Goal: Navigation & Orientation: Find specific page/section

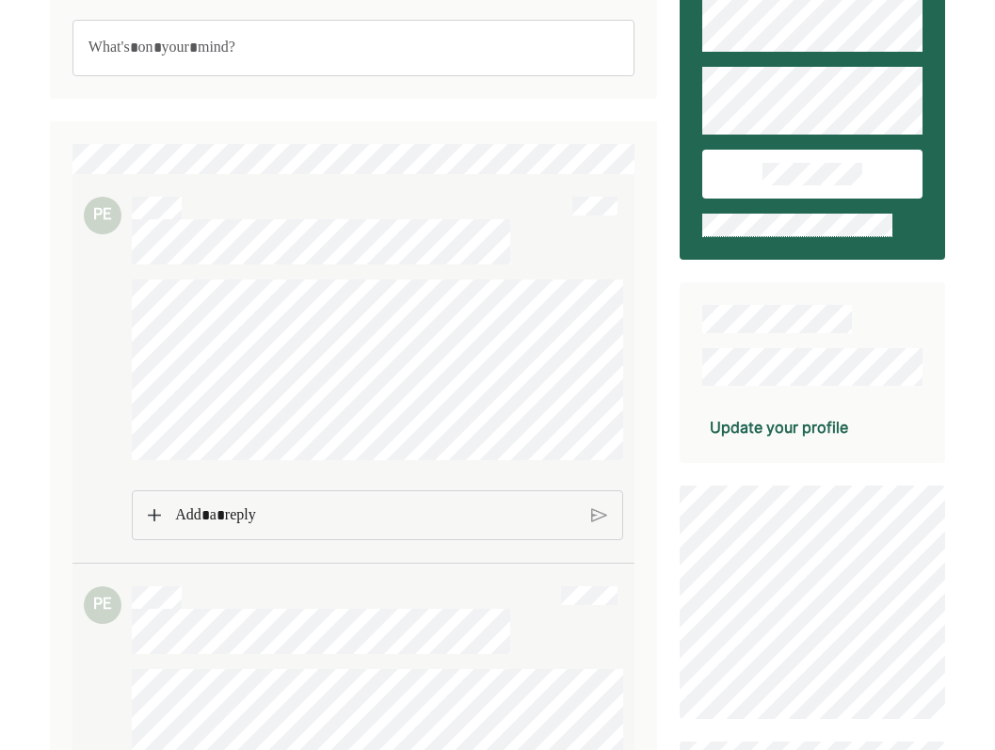
scroll to position [72, 0]
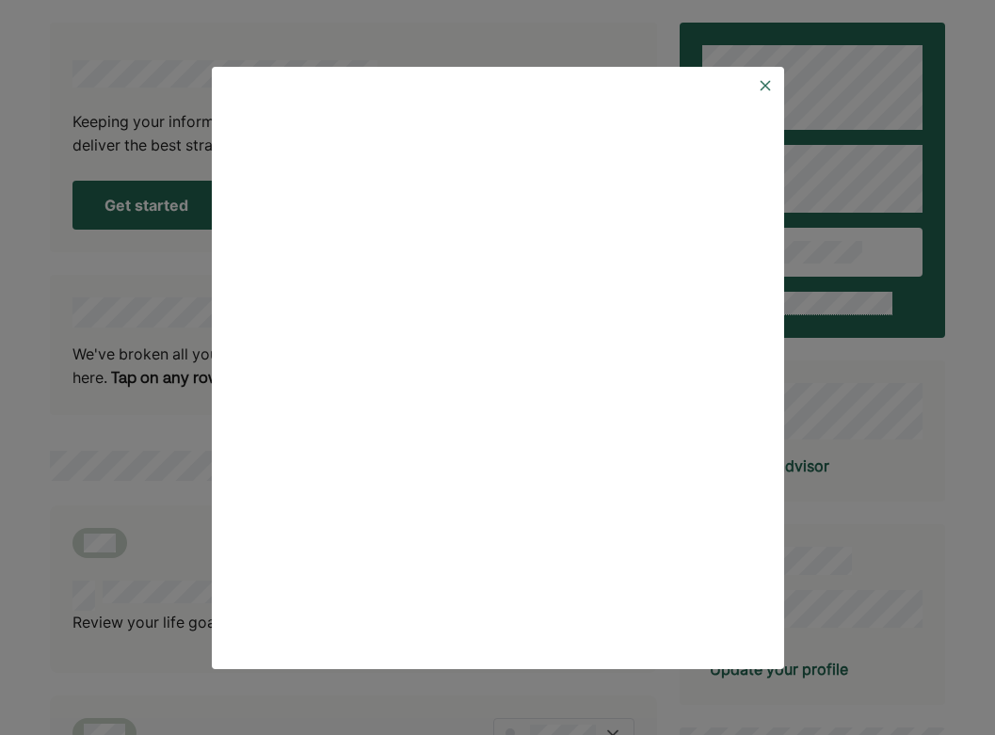
click at [760, 84] on img at bounding box center [765, 85] width 15 height 15
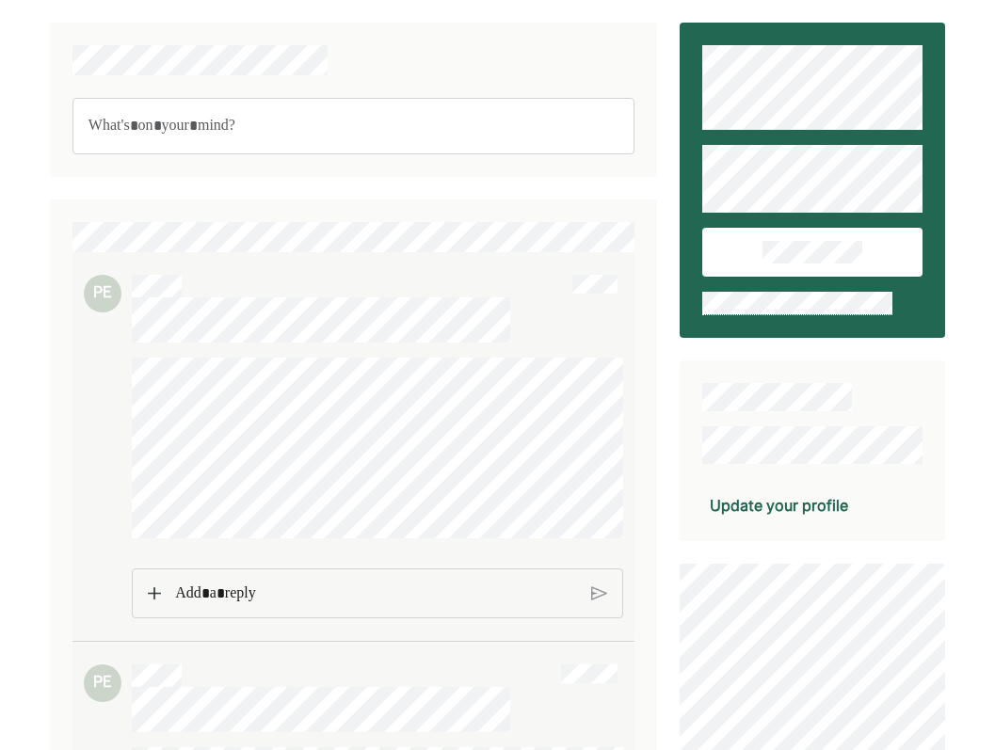
click at [213, 583] on p "Rich Text Editor. Editing area: main" at bounding box center [375, 594] width 401 height 24
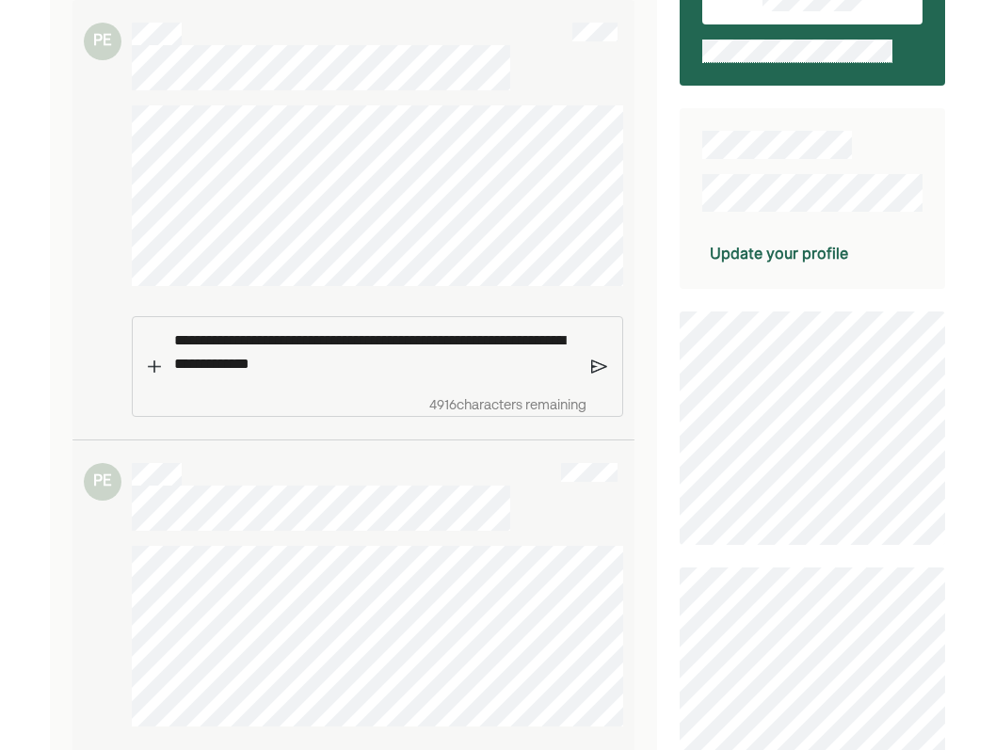
scroll to position [255, 0]
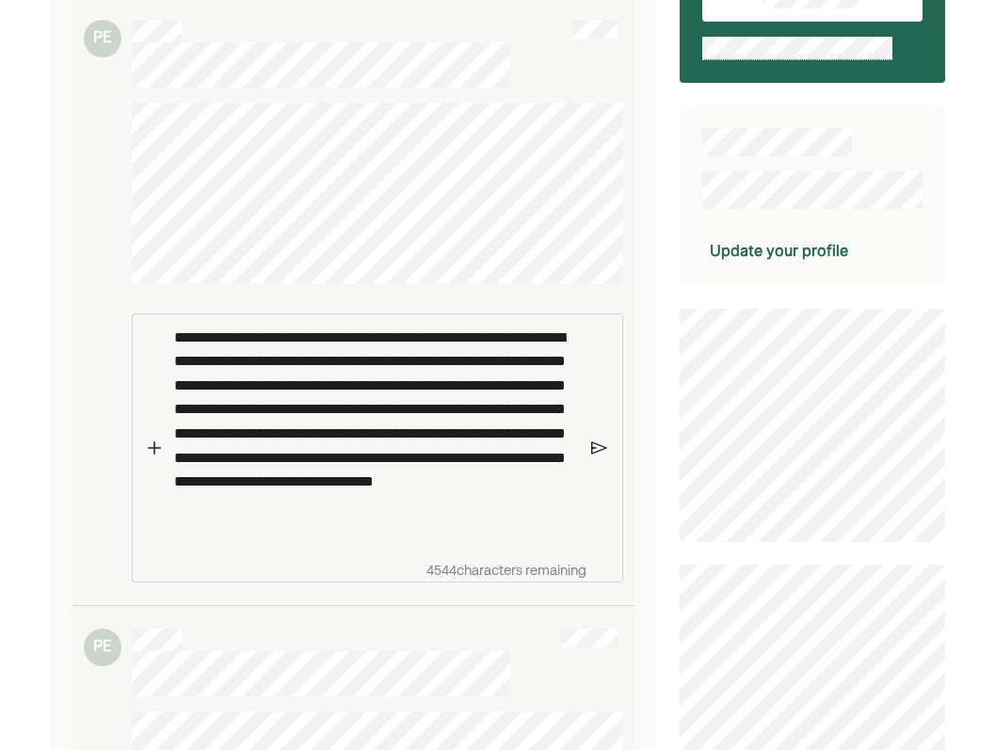
click at [360, 526] on p "**********" at bounding box center [375, 434] width 403 height 216
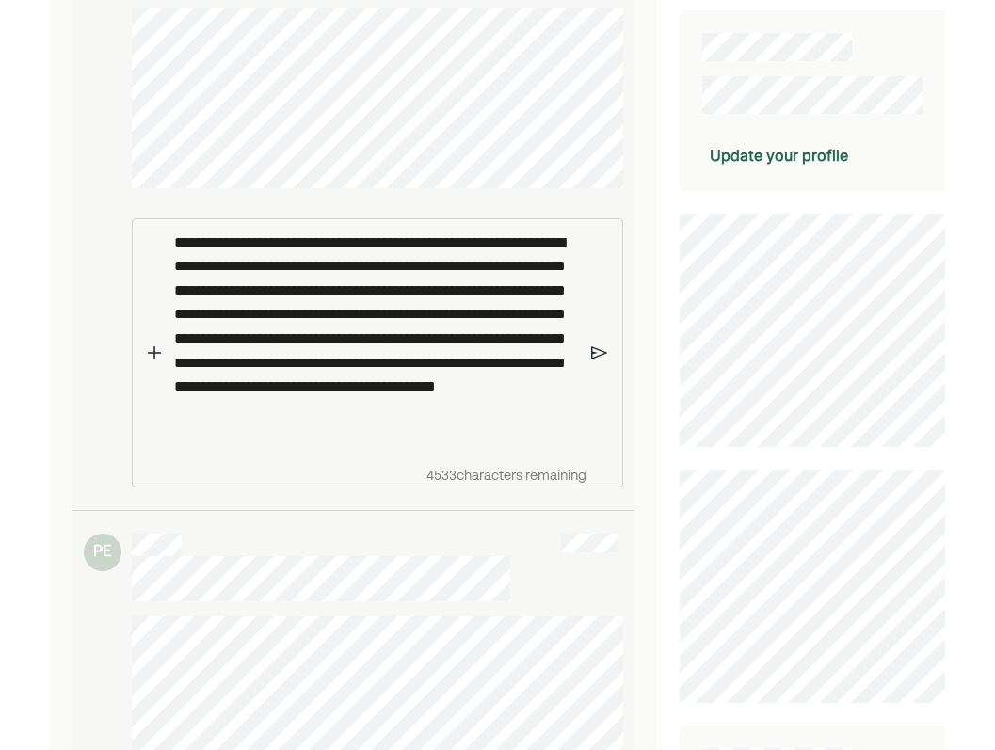
scroll to position [352, 0]
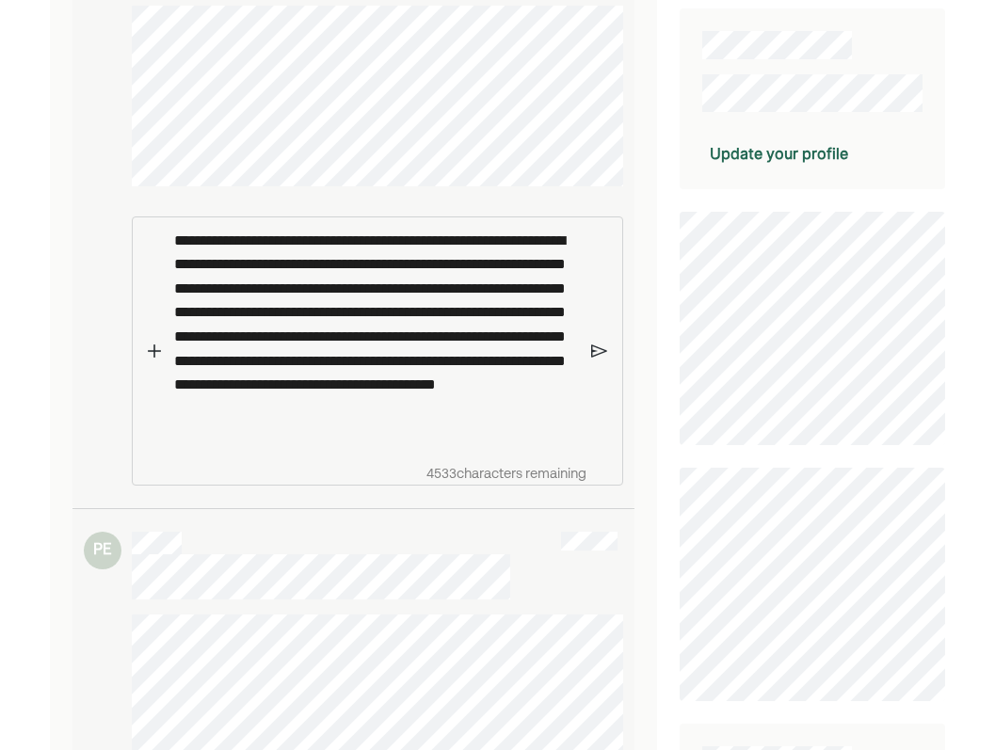
click at [600, 351] on img at bounding box center [599, 351] width 16 height 17
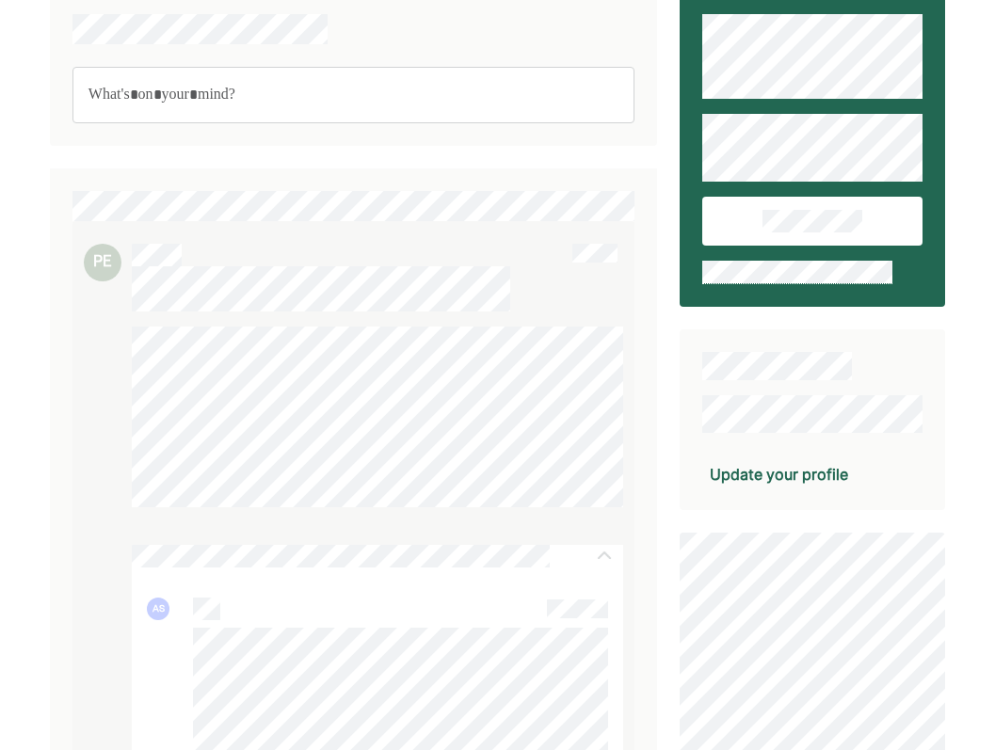
scroll to position [0, 0]
